Goal: Transaction & Acquisition: Book appointment/travel/reservation

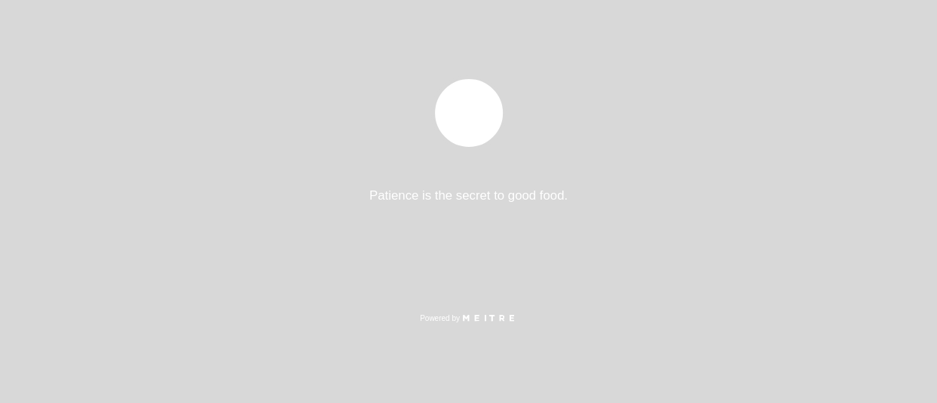
select select "es"
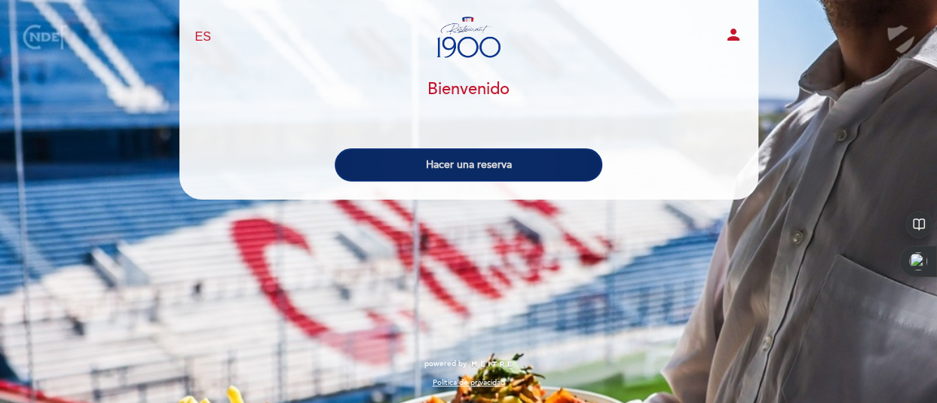
click at [510, 162] on button "Hacer una reserva" at bounding box center [469, 164] width 268 height 33
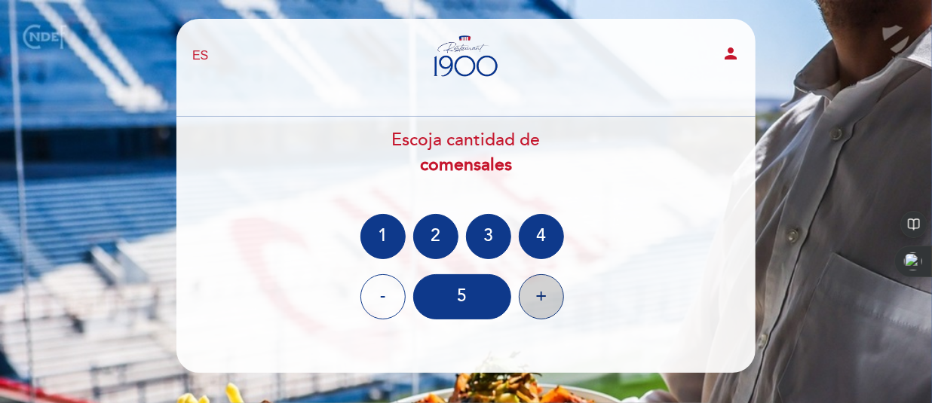
click at [548, 295] on div "+" at bounding box center [541, 296] width 45 height 45
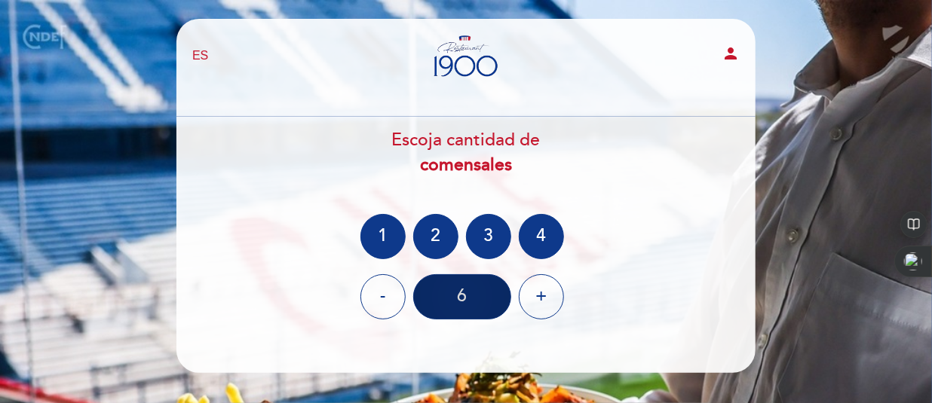
click at [466, 297] on div "6" at bounding box center [462, 296] width 98 height 45
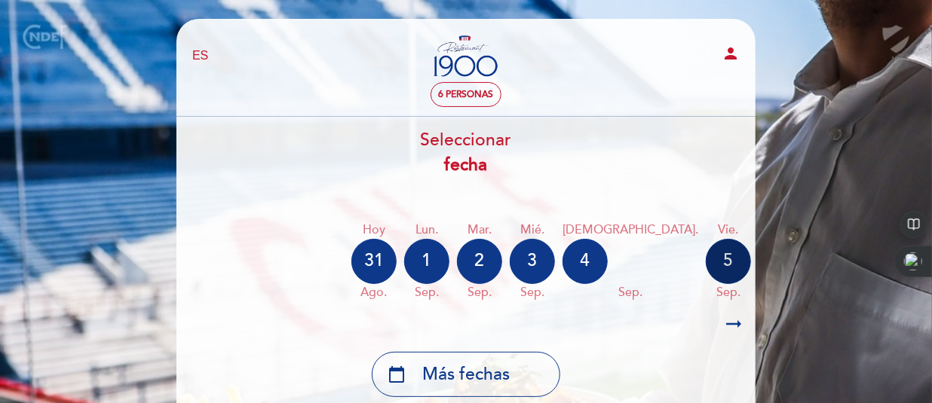
click at [705, 259] on div "5" at bounding box center [727, 261] width 45 height 45
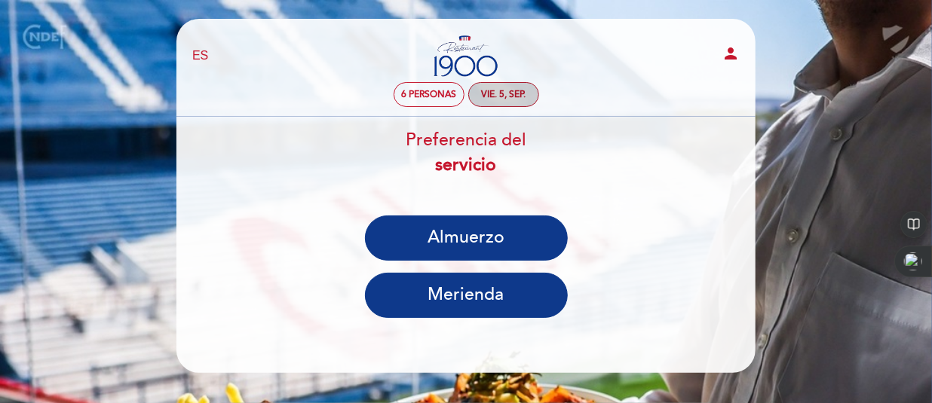
click at [514, 96] on div "vie. 5, sep." at bounding box center [503, 94] width 44 height 11
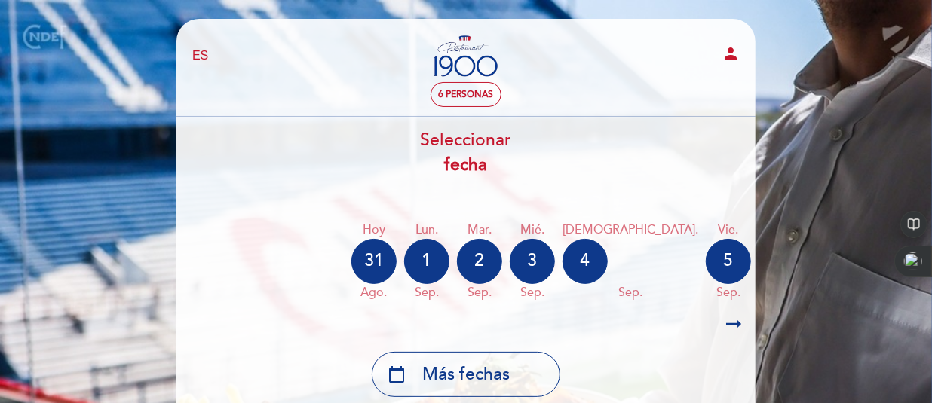
click at [758, 255] on div "6" at bounding box center [780, 261] width 45 height 45
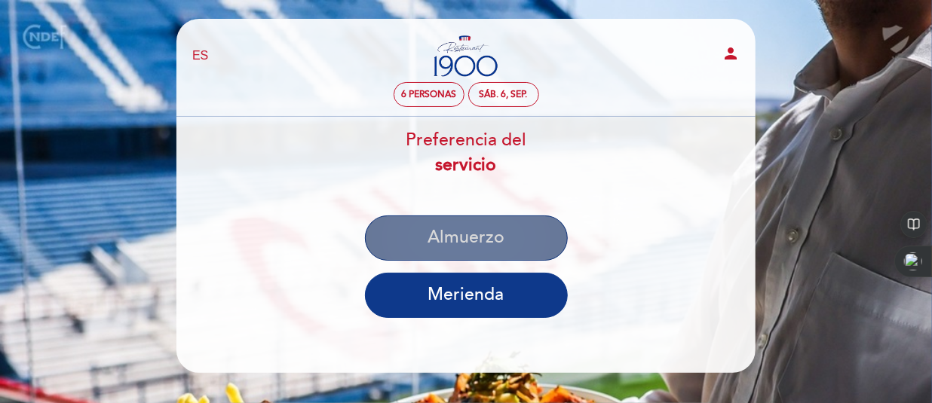
click at [500, 240] on button "Almuerzo" at bounding box center [466, 238] width 203 height 45
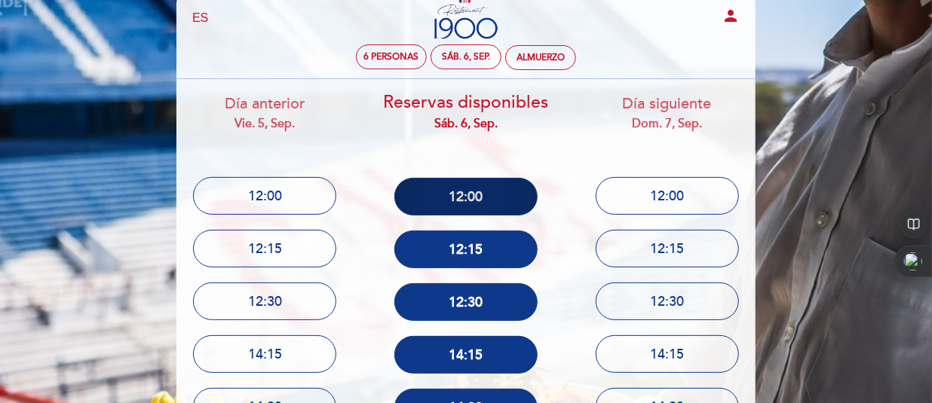
scroll to position [75, 0]
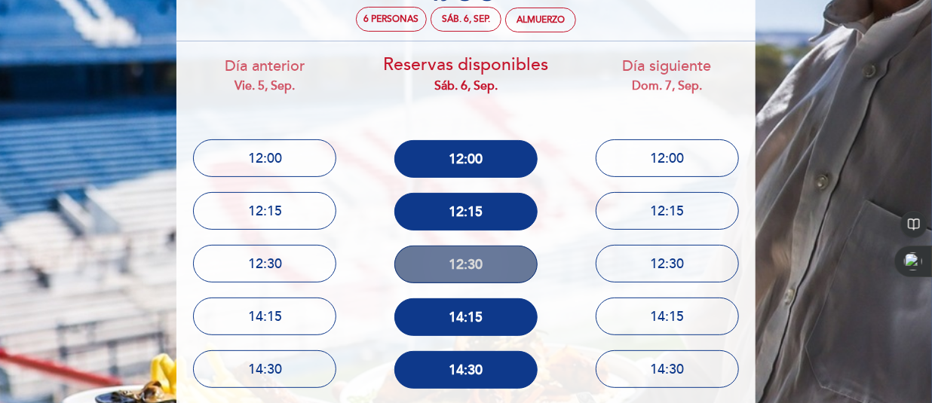
click at [479, 261] on button "12:30" at bounding box center [465, 265] width 143 height 38
